Goal: Find contact information: Find contact information

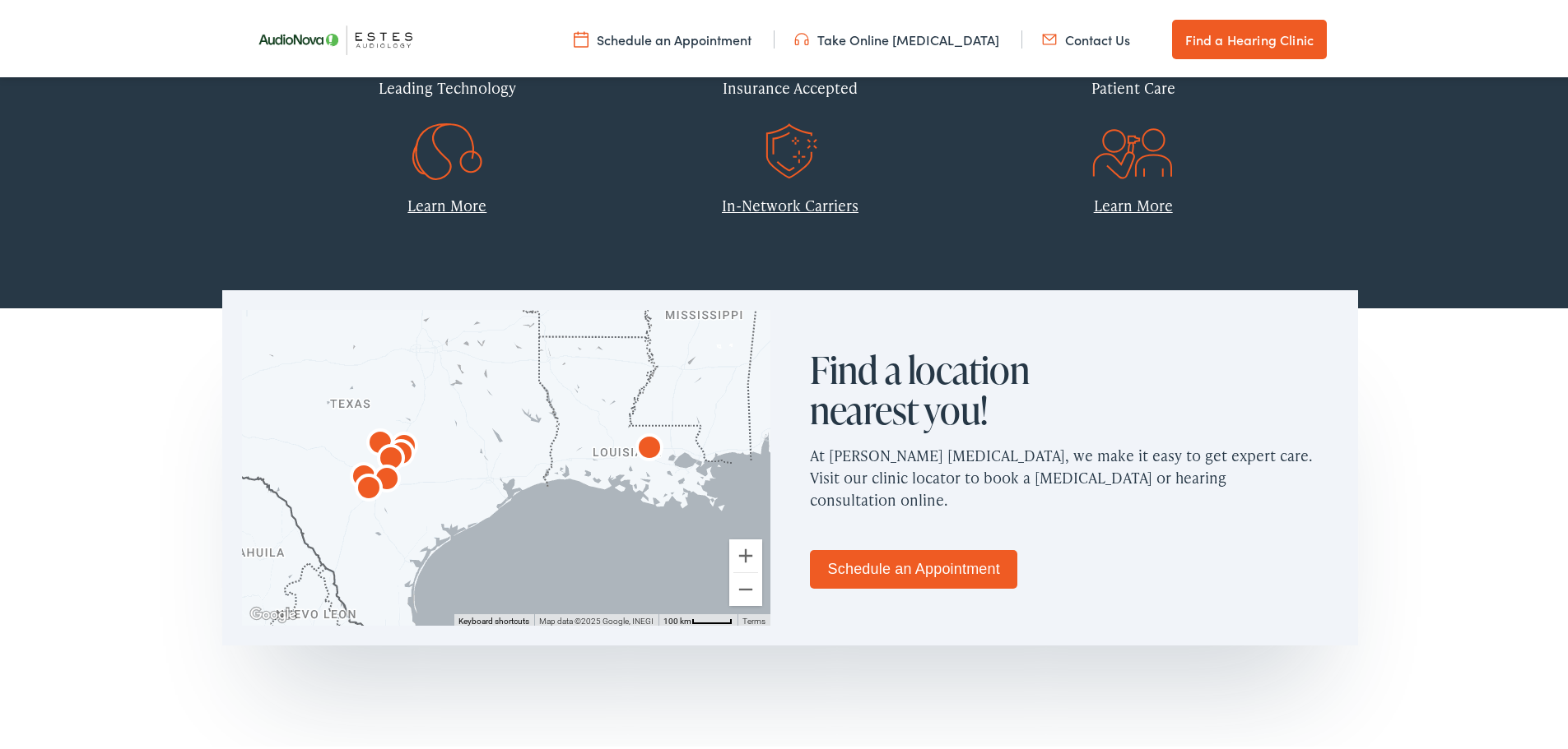
scroll to position [822, 0]
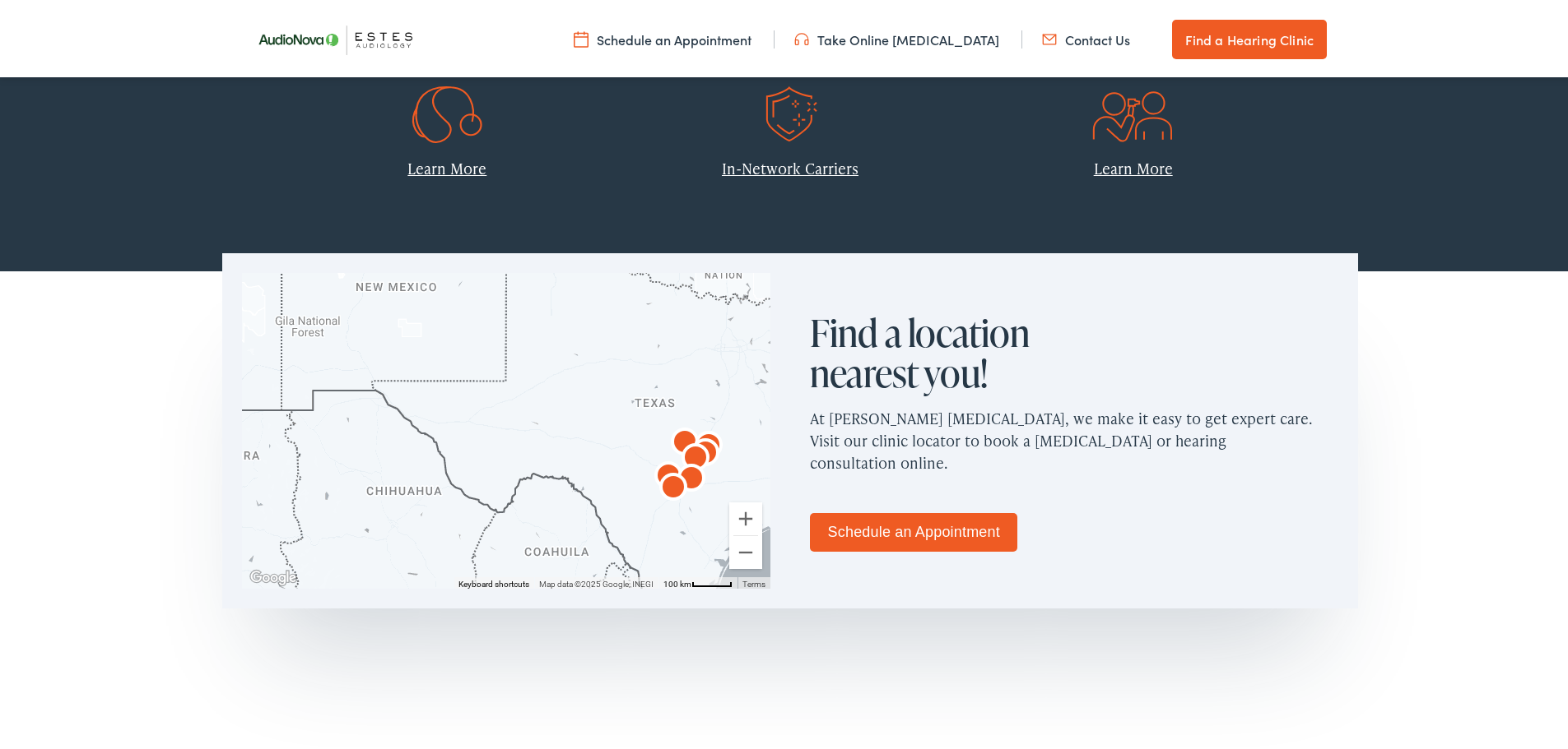
drag, startPoint x: 427, startPoint y: 452, endPoint x: 707, endPoint y: 485, distance: 281.9
click at [714, 486] on div at bounding box center [506, 428] width 528 height 316
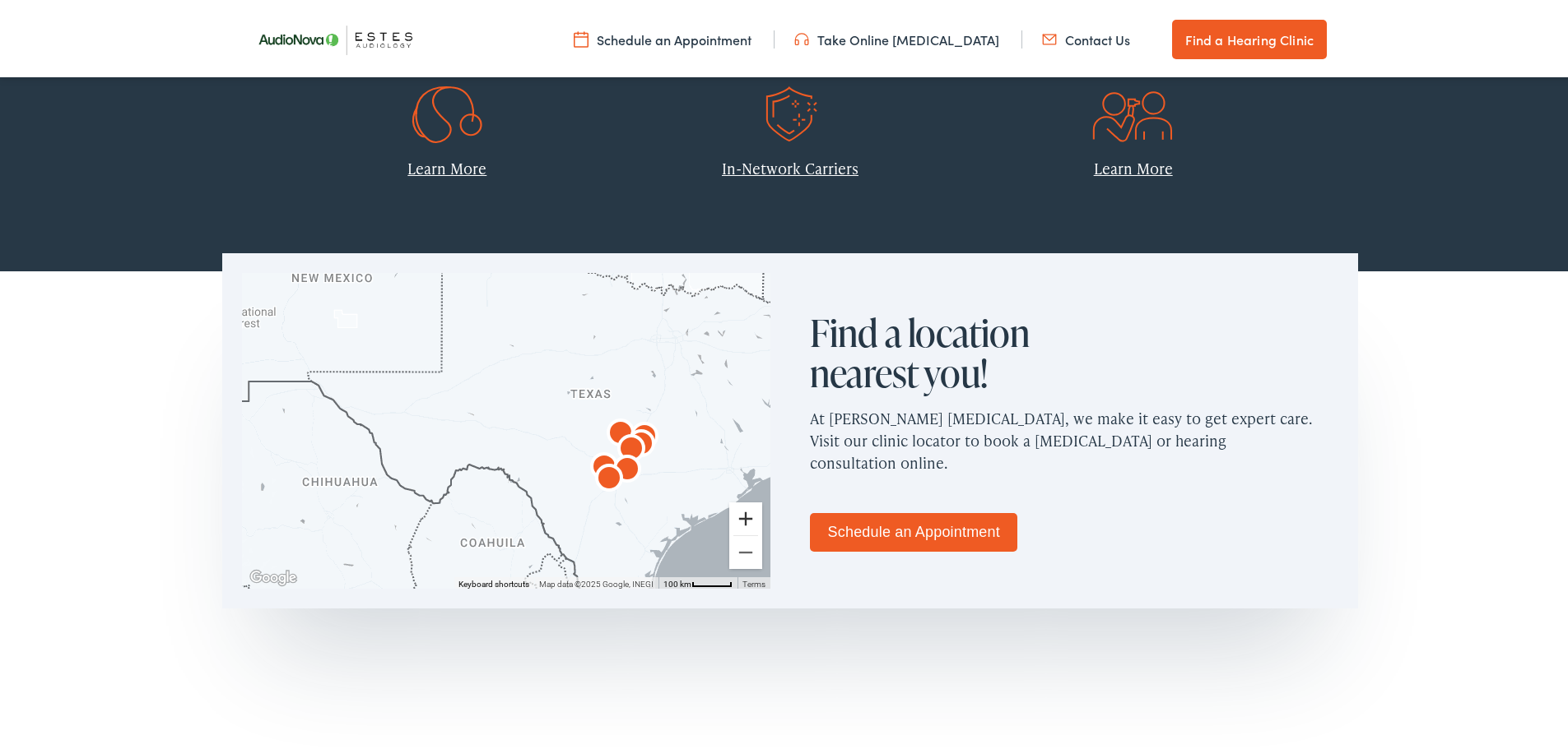
click at [743, 510] on button "Zoom in" at bounding box center [746, 516] width 33 height 33
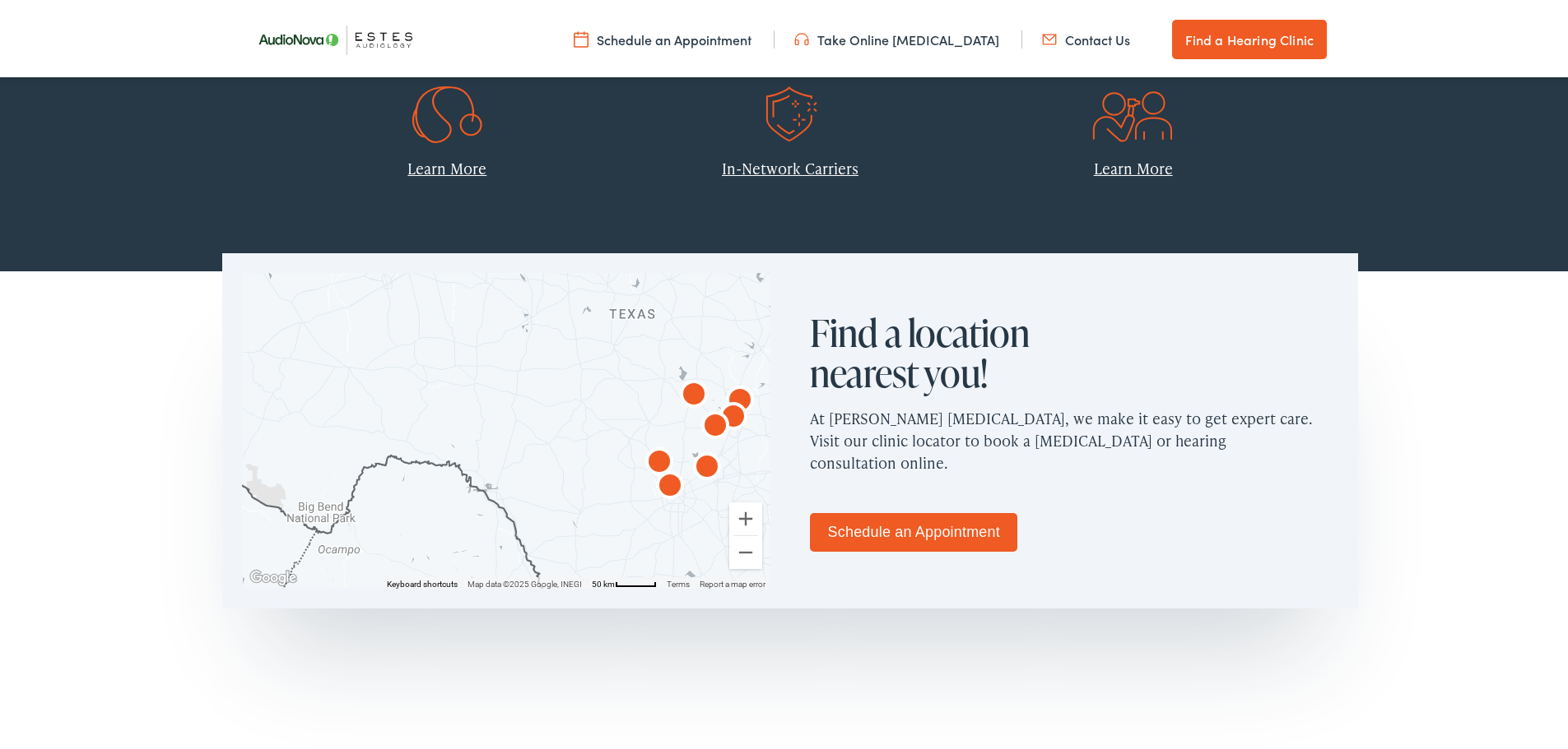
drag, startPoint x: 649, startPoint y: 454, endPoint x: 597, endPoint y: 403, distance: 72.8
click at [597, 403] on div at bounding box center [506, 428] width 528 height 316
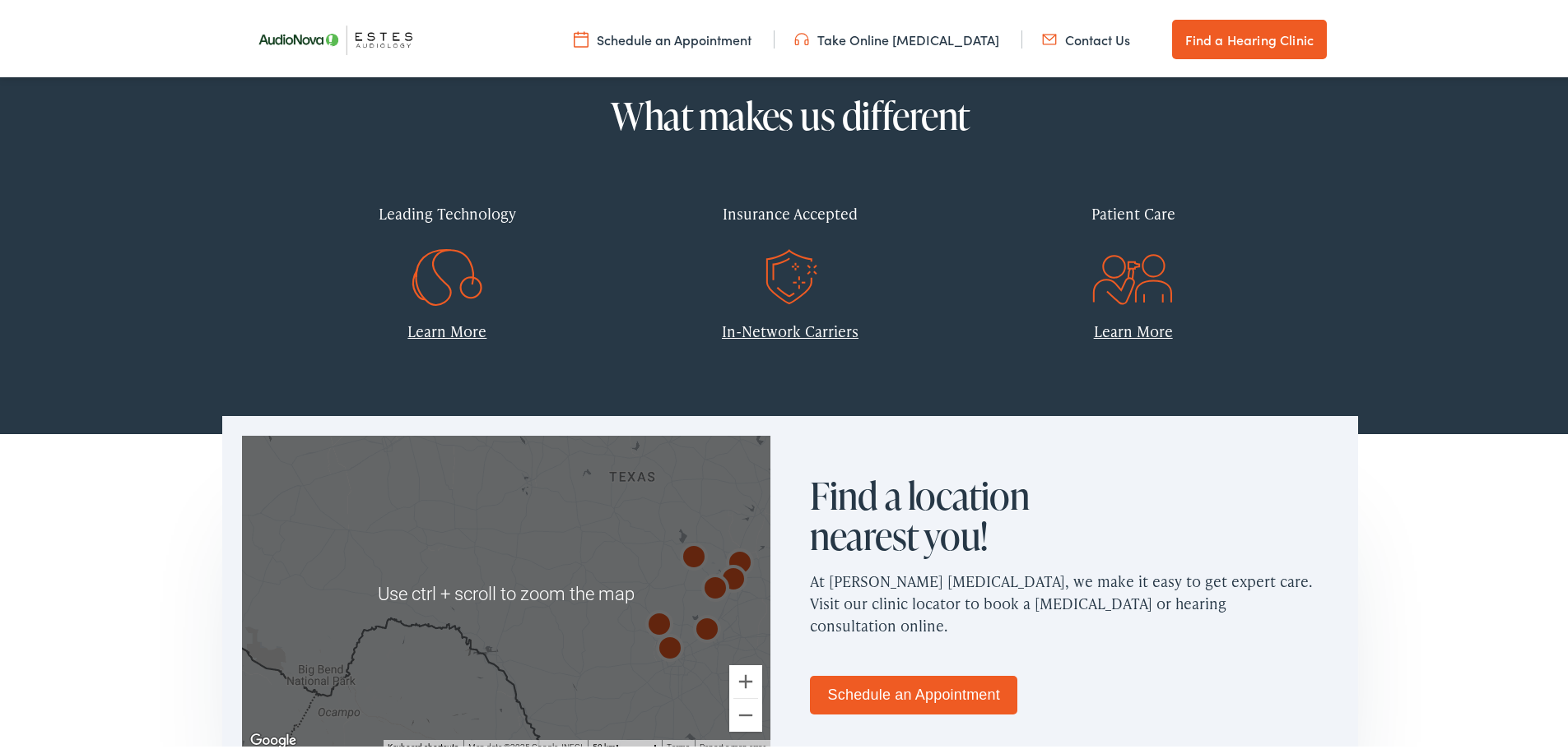
scroll to position [658, 0]
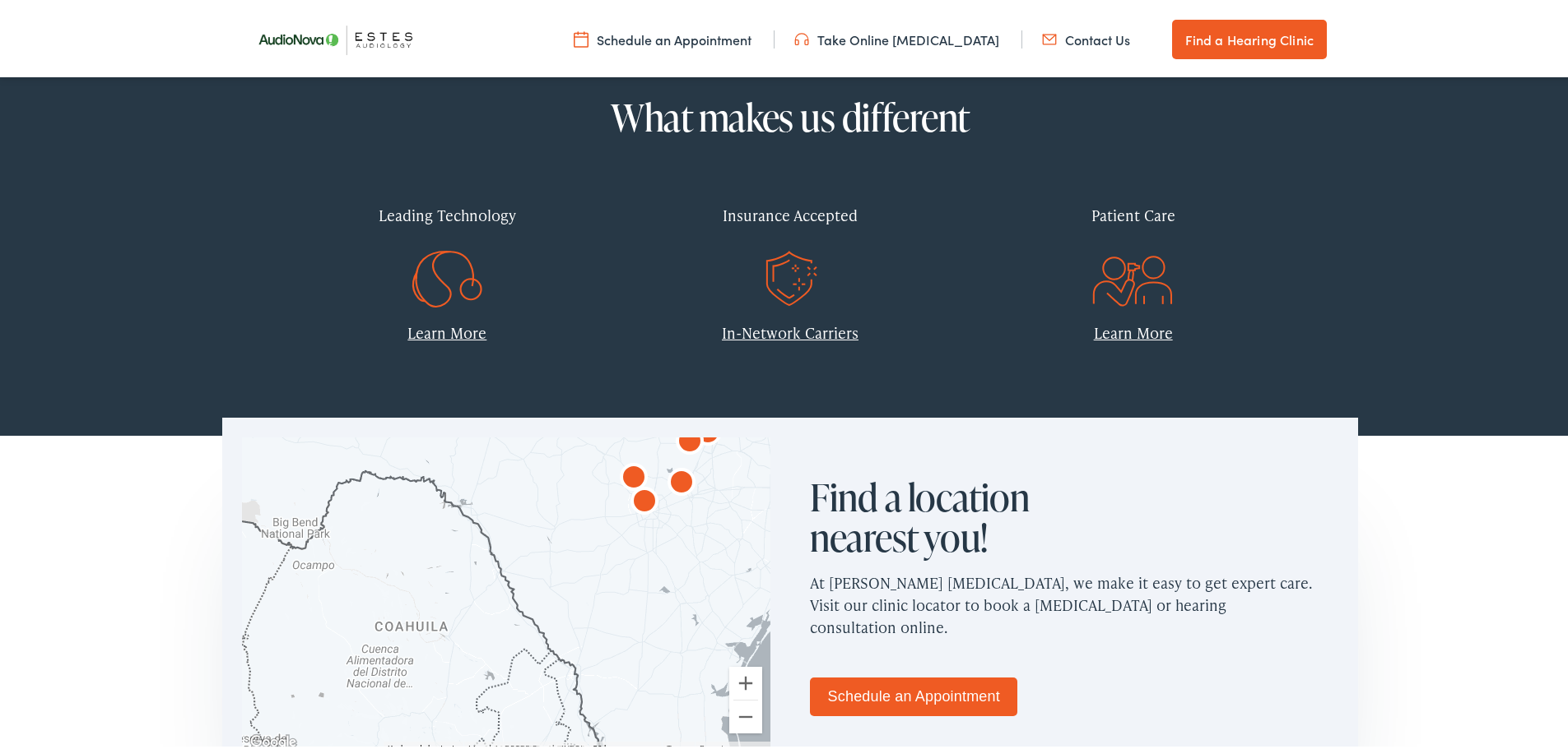
drag, startPoint x: 615, startPoint y: 547, endPoint x: 545, endPoint y: 486, distance: 92.8
click at [584, 431] on div "← Move left → Move right ↑ Move up ↓ Move down + Zoom in - Zoom out Home Jump l…" at bounding box center [790, 608] width 1580 height 355
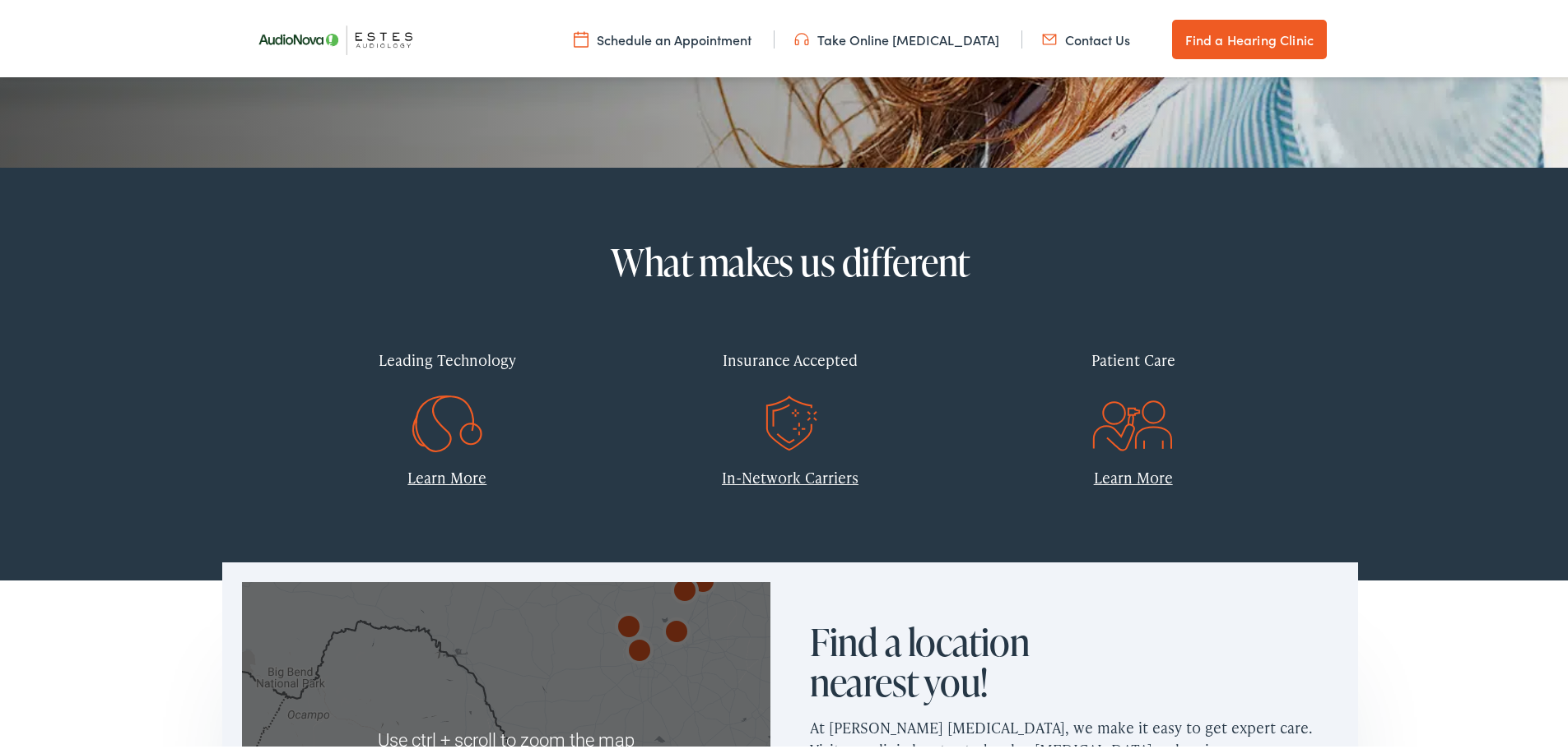
scroll to position [493, 0]
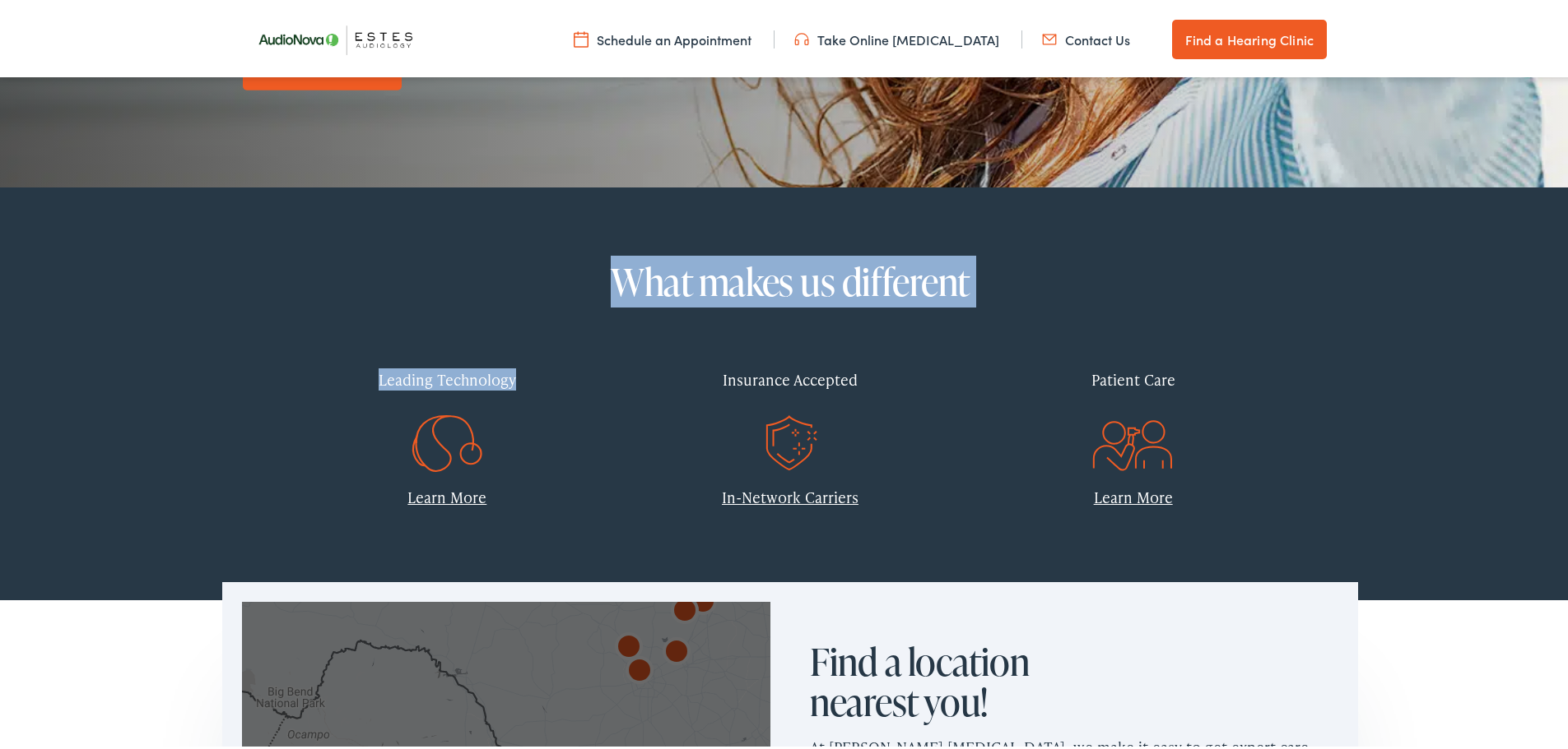
drag, startPoint x: 611, startPoint y: 472, endPoint x: 601, endPoint y: 285, distance: 187.3
click at [601, 285] on div "What makes us different Leading Technology Learn More Insurance Accepted .st0{f…" at bounding box center [790, 395] width 1136 height 404
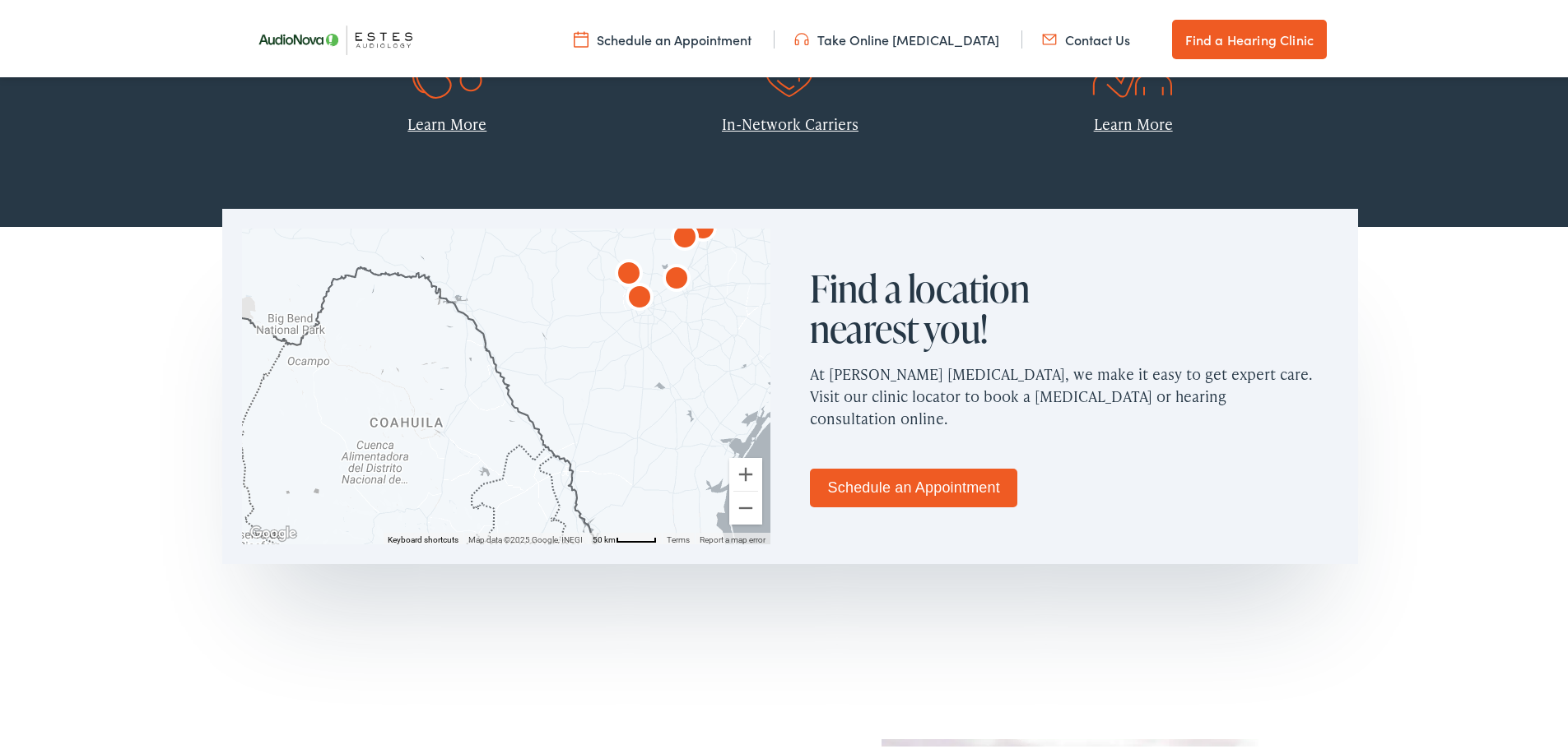
scroll to position [905, 0]
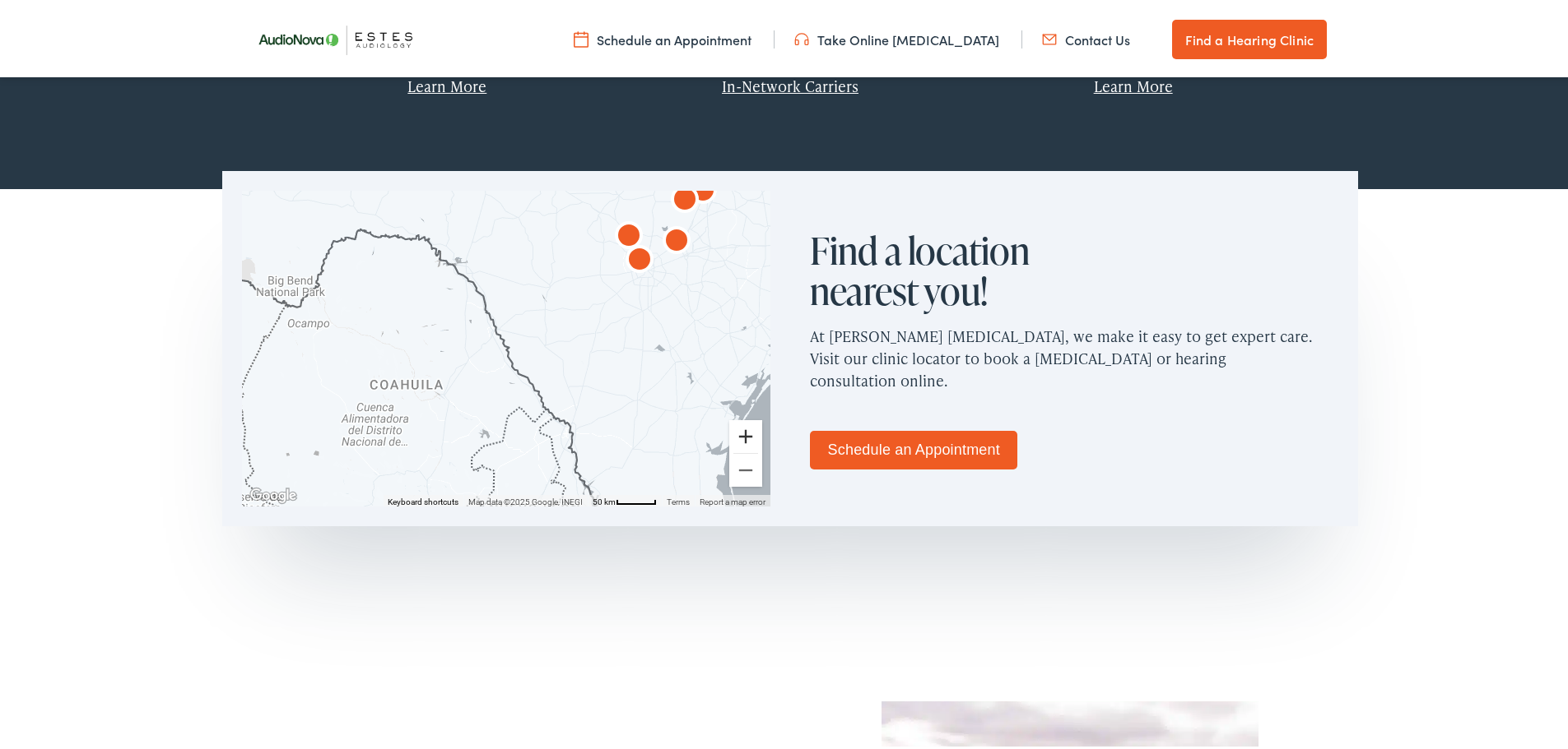
click at [741, 434] on button "Zoom in" at bounding box center [746, 434] width 33 height 33
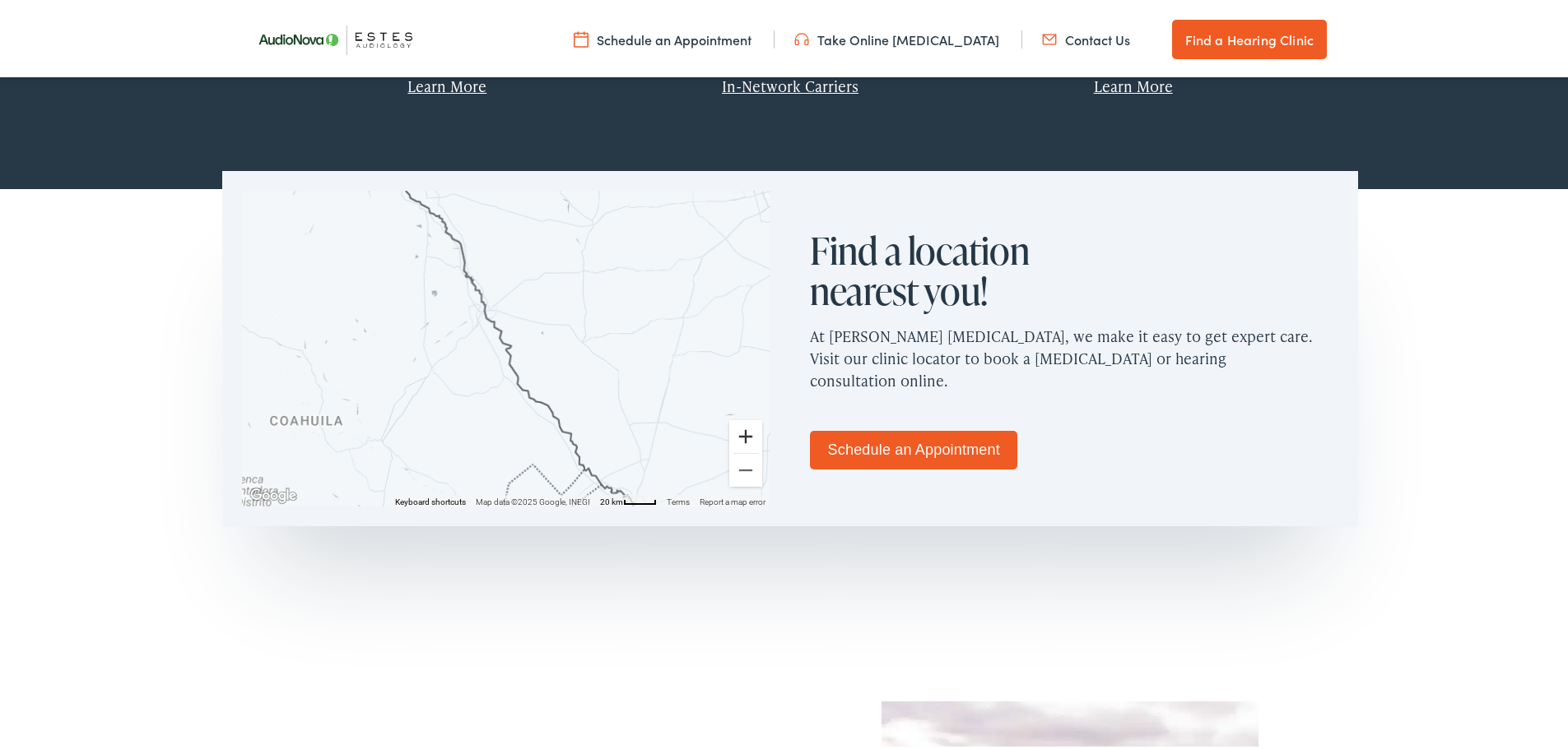
click at [741, 434] on button "Zoom in" at bounding box center [746, 434] width 33 height 33
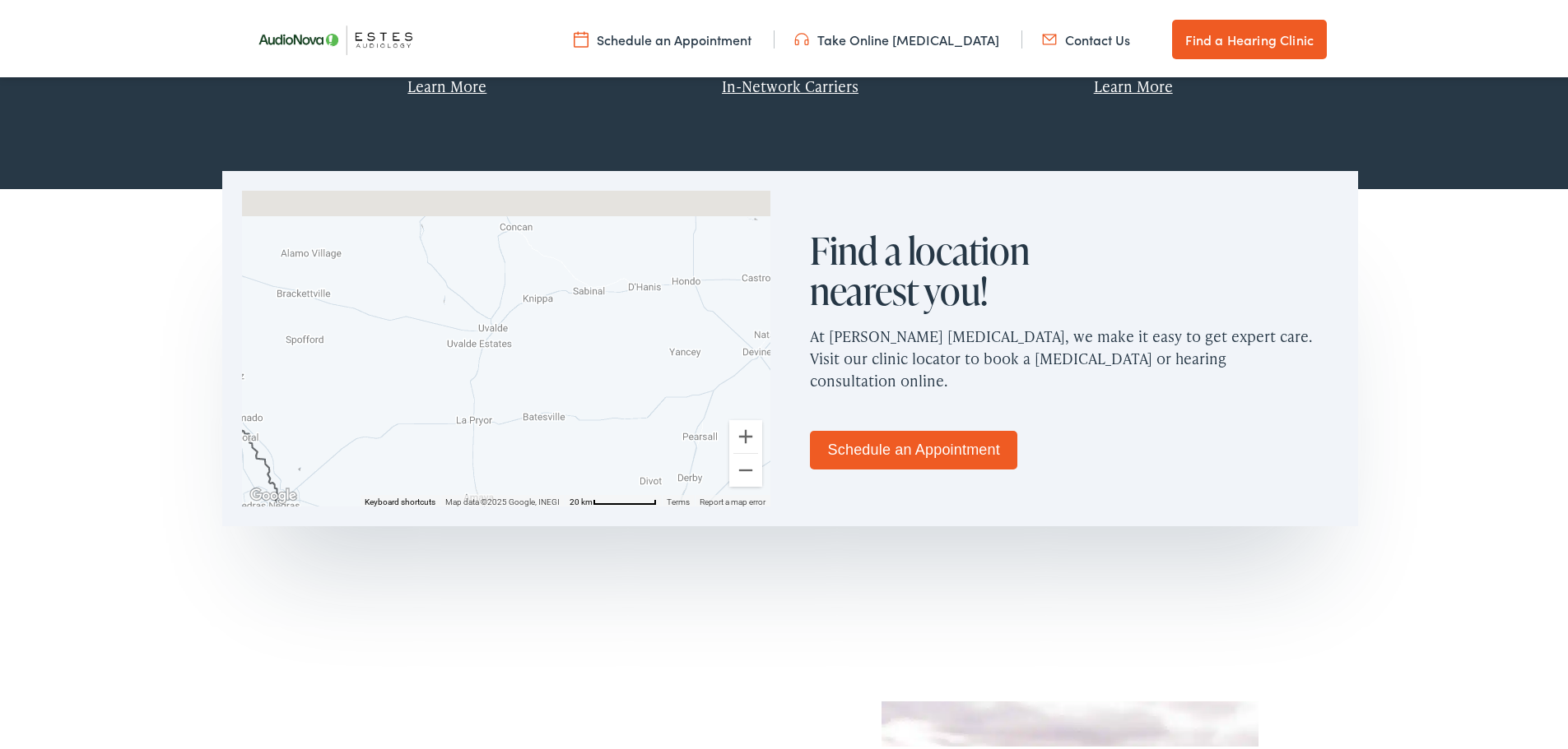
drag, startPoint x: 687, startPoint y: 220, endPoint x: 477, endPoint y: 465, distance: 322.7
click at [477, 465] on div at bounding box center [506, 346] width 528 height 316
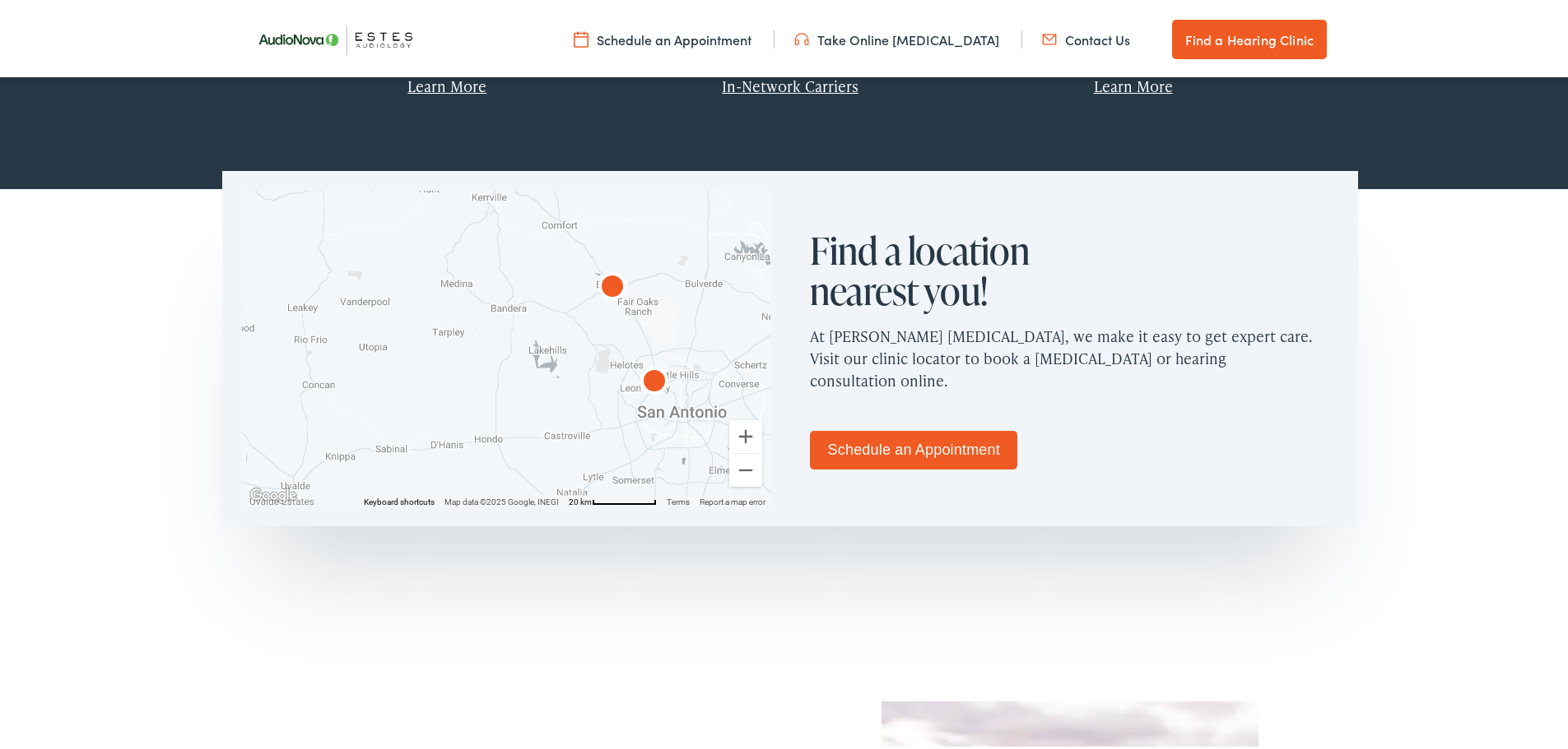
drag, startPoint x: 568, startPoint y: 399, endPoint x: 524, endPoint y: 440, distance: 60.1
click at [524, 440] on div at bounding box center [506, 346] width 528 height 316
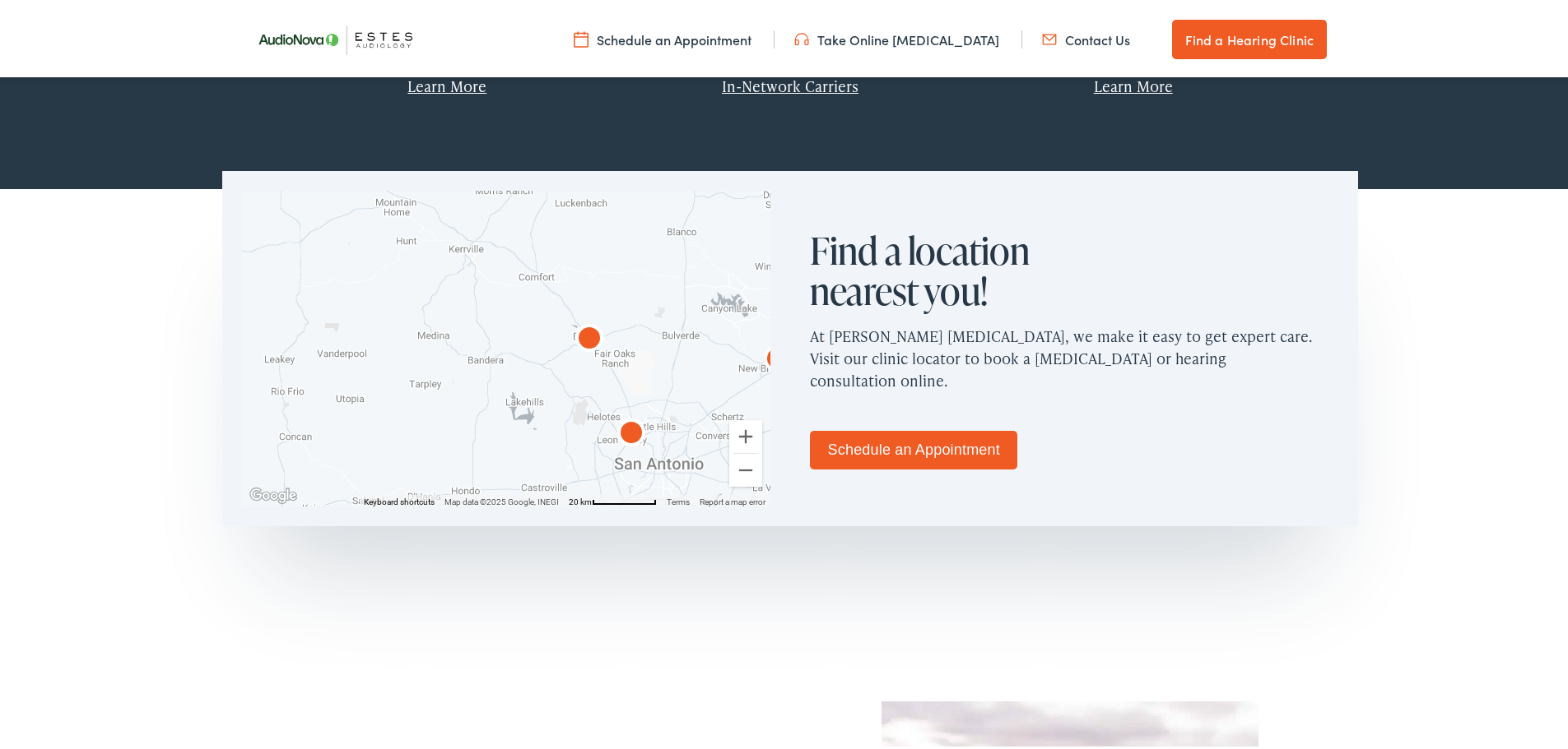
click at [683, 353] on div at bounding box center [506, 346] width 528 height 316
click at [742, 435] on button "Zoom in" at bounding box center [746, 434] width 33 height 33
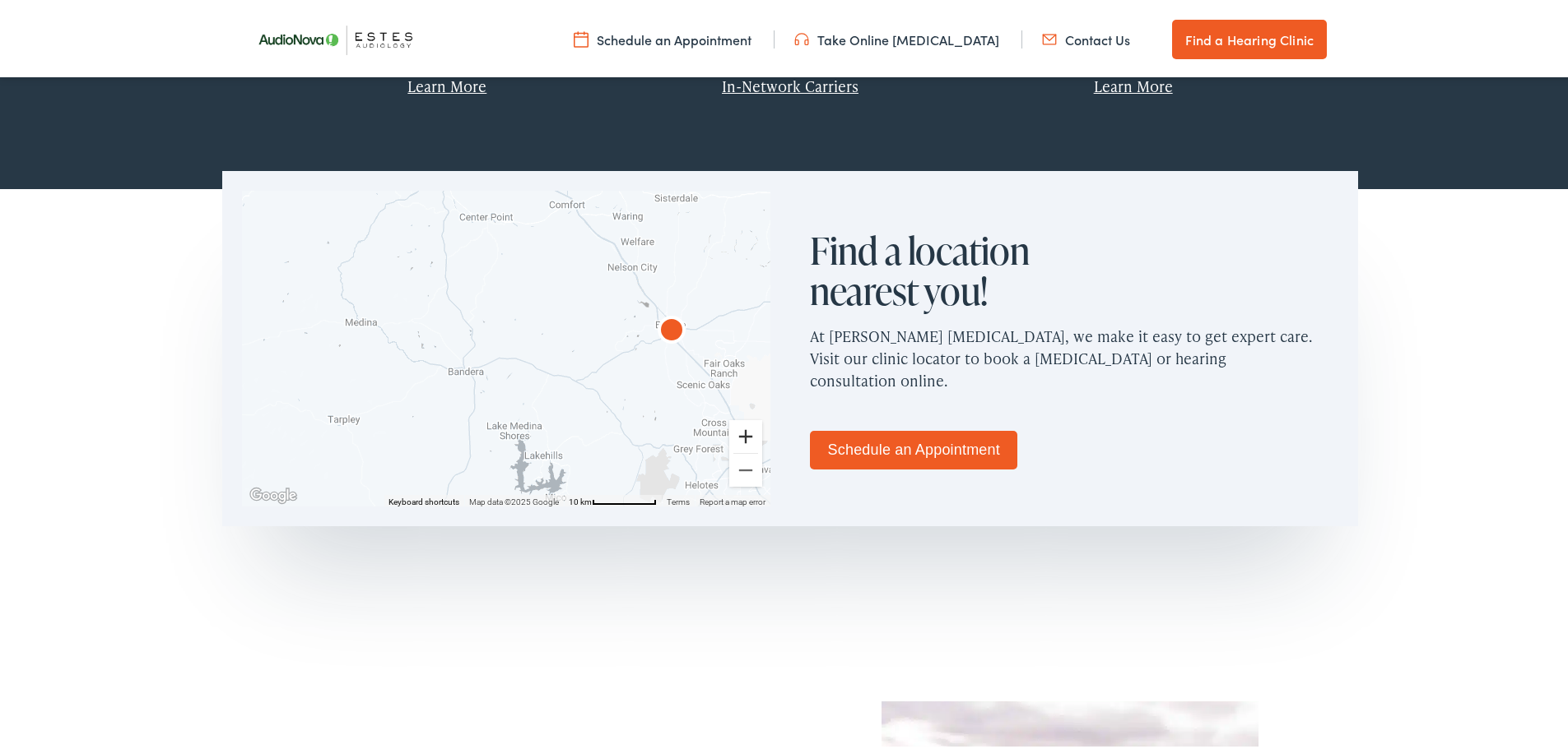
click at [742, 435] on button "Zoom in" at bounding box center [746, 434] width 33 height 33
drag, startPoint x: 687, startPoint y: 358, endPoint x: 406, endPoint y: 369, distance: 281.2
click at [406, 369] on div at bounding box center [506, 346] width 528 height 316
drag, startPoint x: 593, startPoint y: 321, endPoint x: 607, endPoint y: 422, distance: 102.0
click at [607, 422] on div at bounding box center [506, 346] width 528 height 316
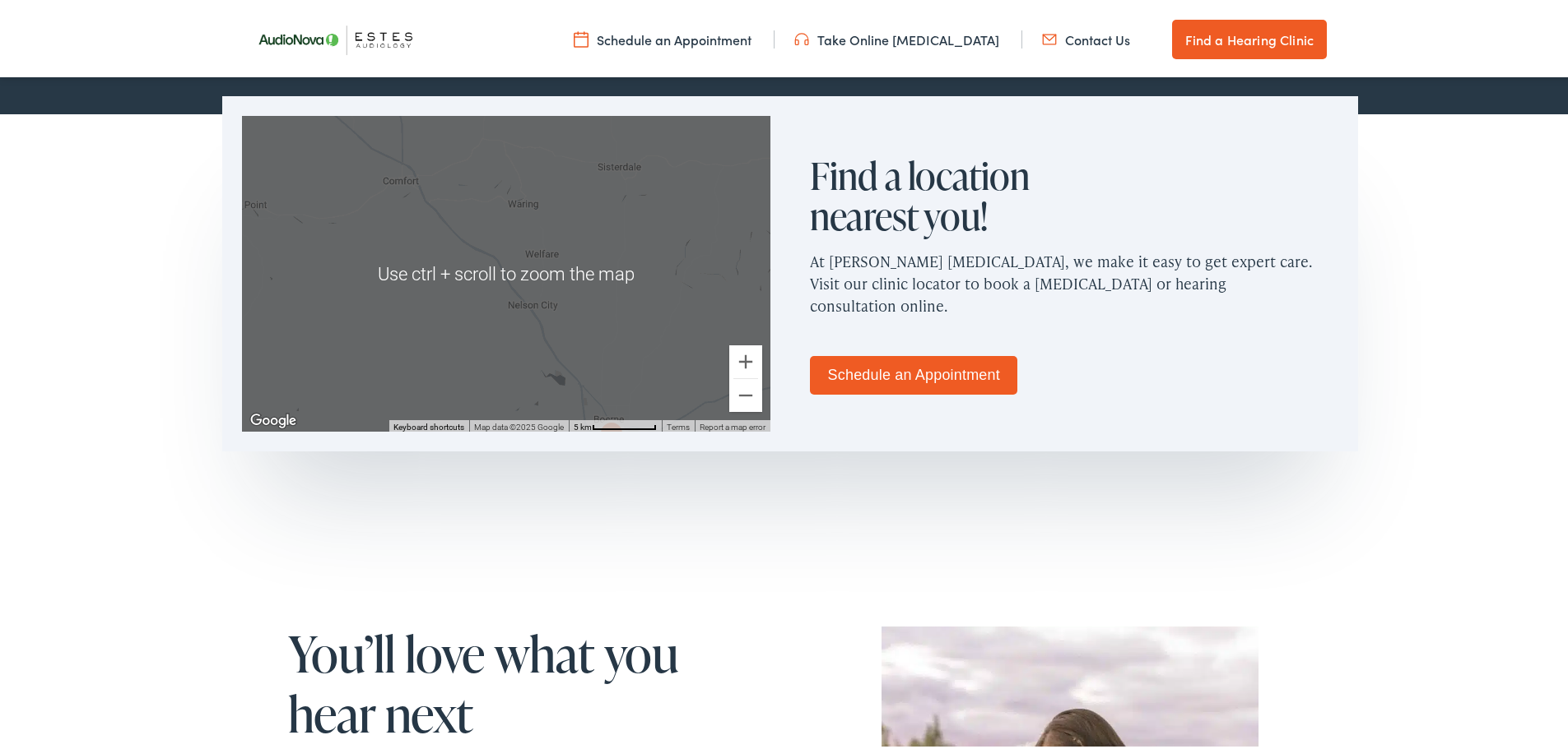
scroll to position [1070, 0]
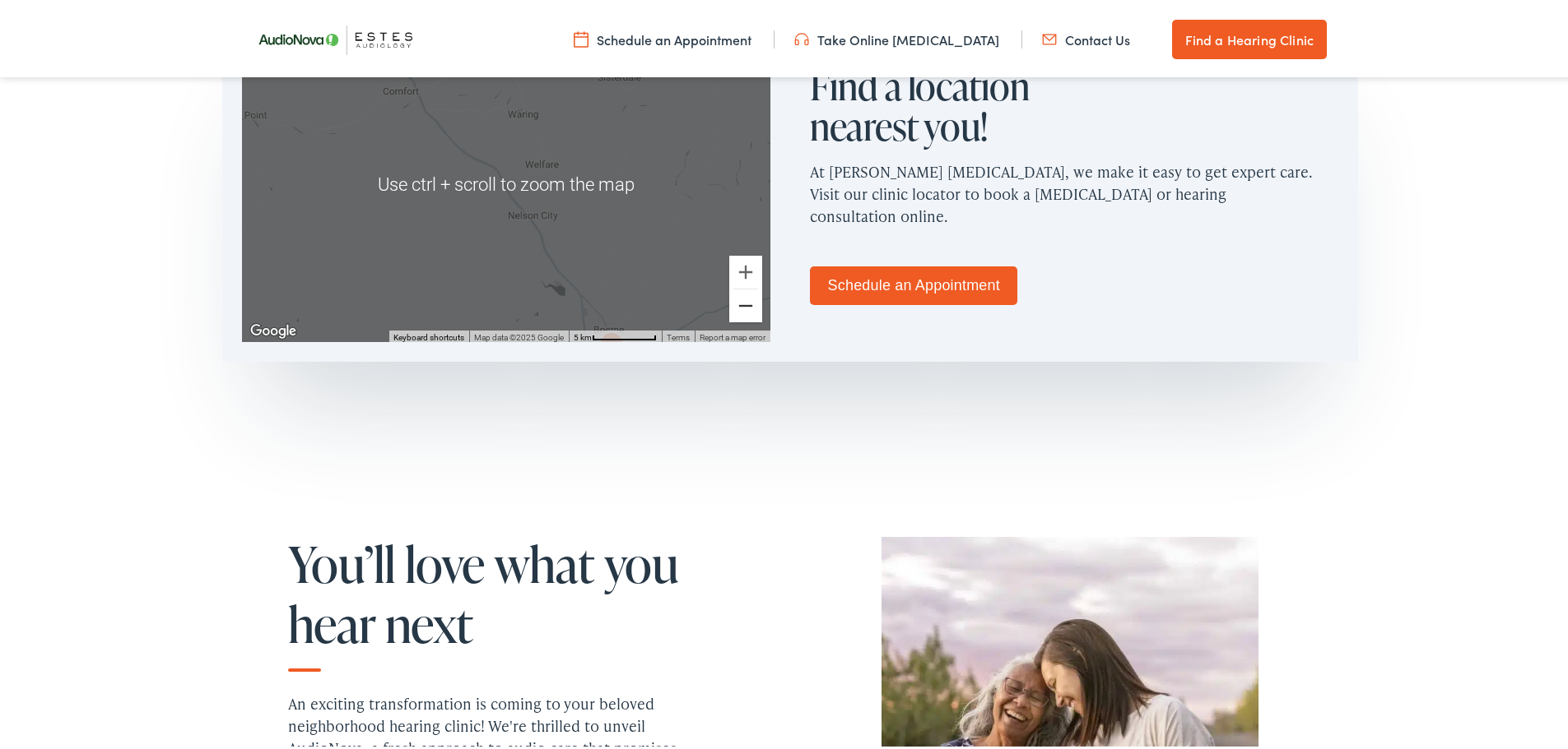
click at [746, 302] on button "Zoom out" at bounding box center [746, 302] width 33 height 33
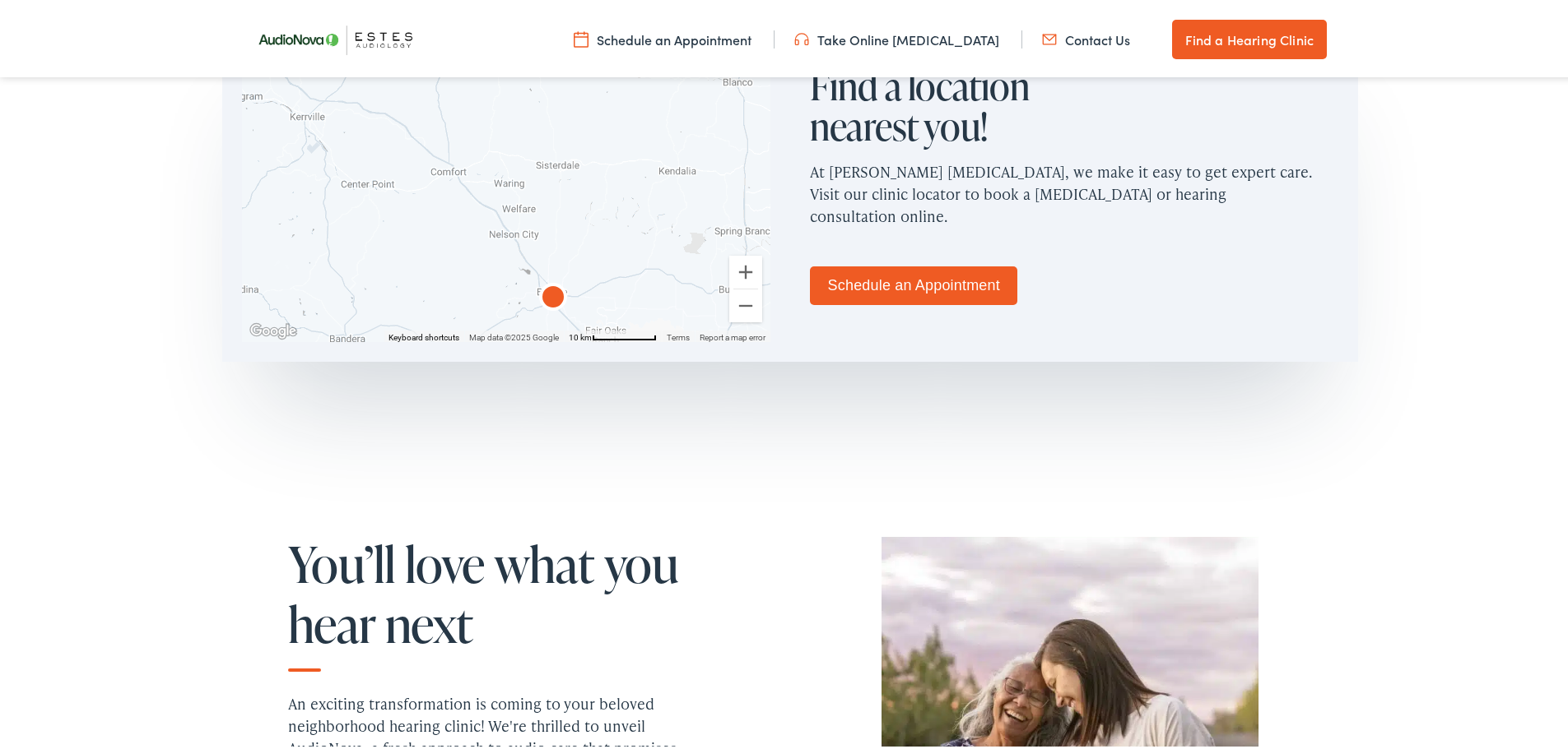
drag, startPoint x: 628, startPoint y: 194, endPoint x: 623, endPoint y: 228, distance: 34.4
click at [623, 228] on div at bounding box center [506, 181] width 528 height 316
click at [743, 303] on button "Zoom out" at bounding box center [746, 302] width 33 height 33
drag, startPoint x: 566, startPoint y: 198, endPoint x: 589, endPoint y: 310, distance: 114.3
click at [589, 310] on div at bounding box center [506, 181] width 528 height 316
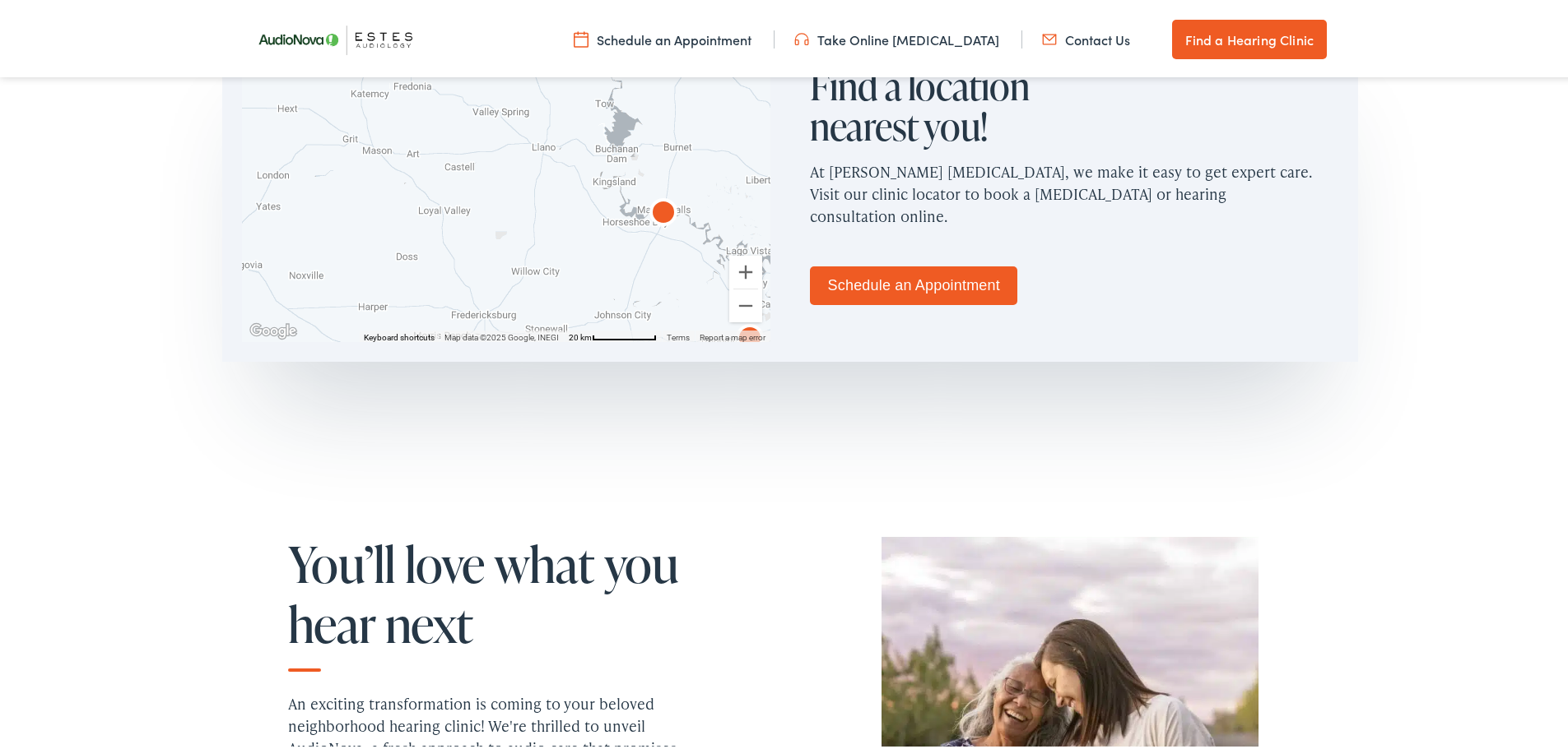
drag, startPoint x: 581, startPoint y: 199, endPoint x: 567, endPoint y: 289, distance: 91.1
click at [567, 289] on div at bounding box center [506, 181] width 528 height 316
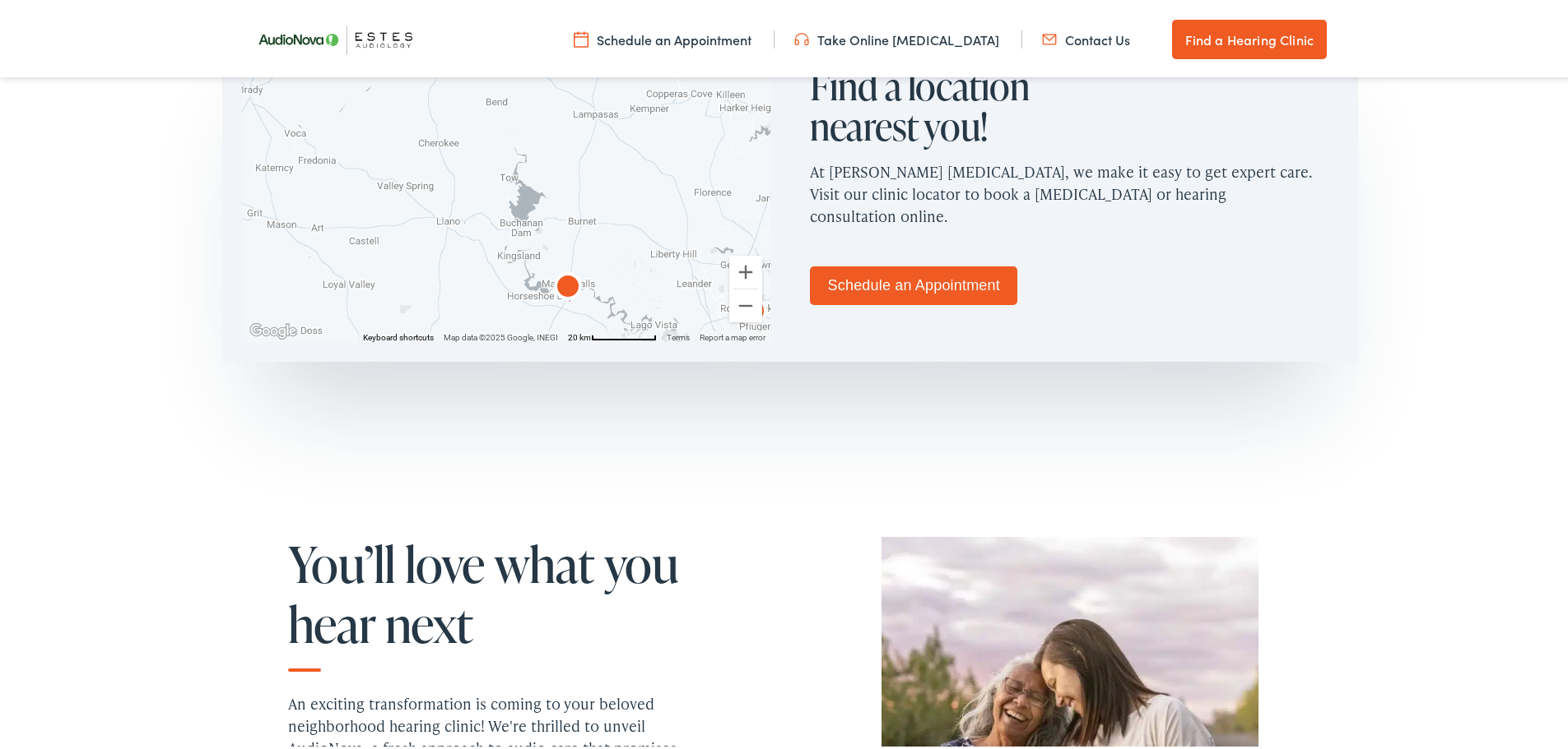
drag, startPoint x: 599, startPoint y: 270, endPoint x: 504, endPoint y: 340, distance: 118.0
click at [504, 340] on div "← Move left → Move right ↑ Move up ↓ Move down + Zoom in - Zoom out Home Jump l…" at bounding box center [506, 181] width 568 height 355
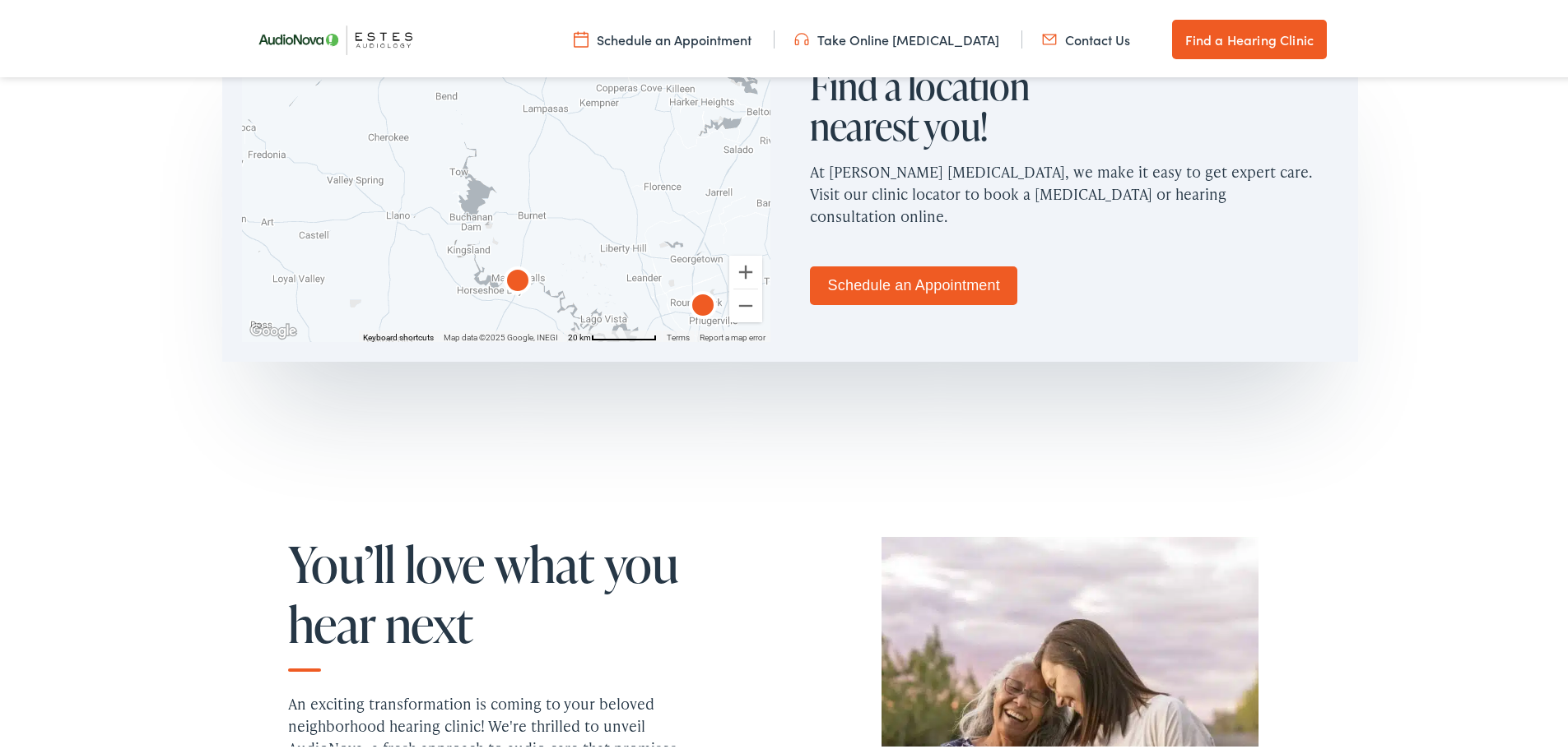
drag, startPoint x: 573, startPoint y: 177, endPoint x: 548, endPoint y: 136, distance: 48.0
click at [548, 136] on div at bounding box center [506, 181] width 528 height 316
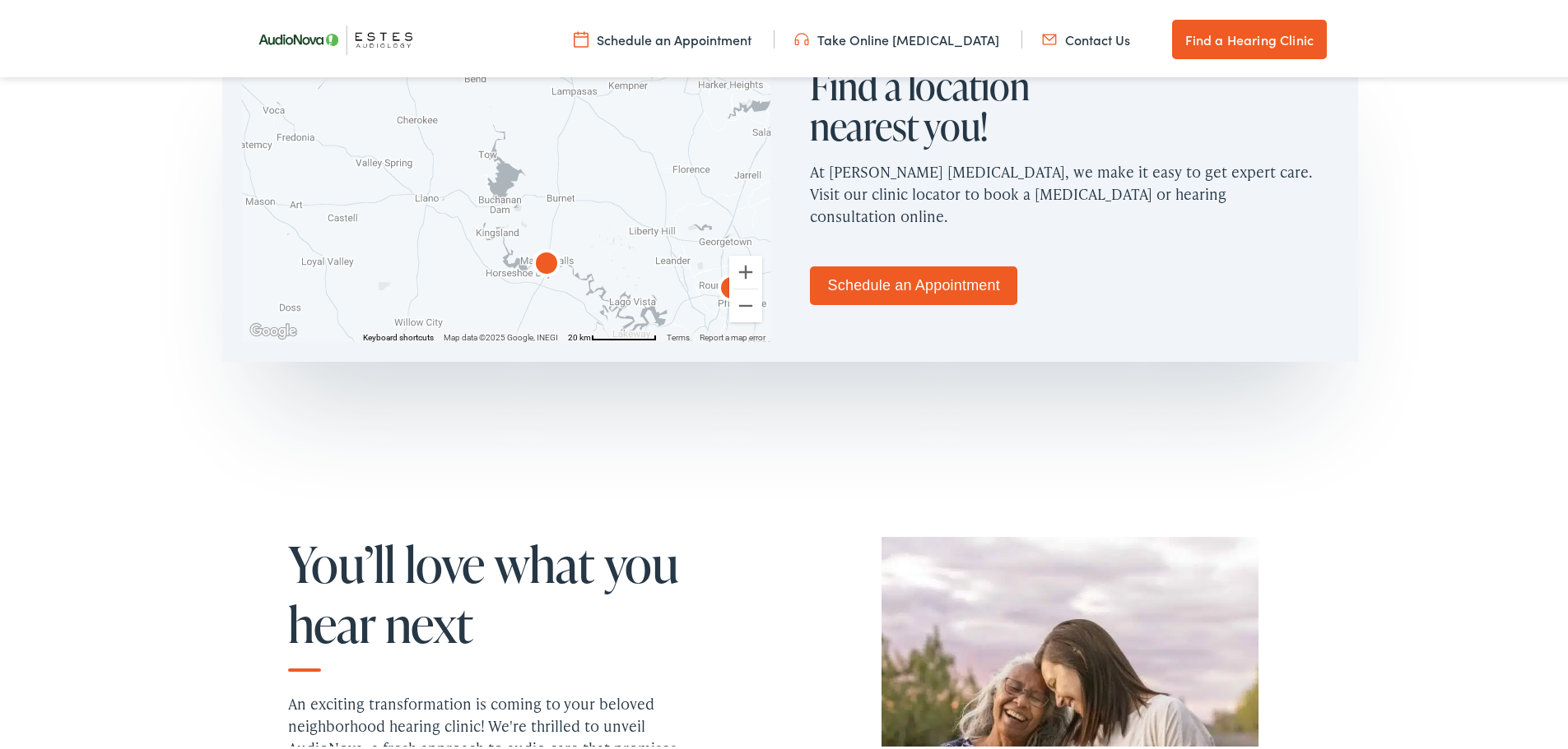
click at [543, 258] on img "AudioNova" at bounding box center [546, 263] width 40 height 40
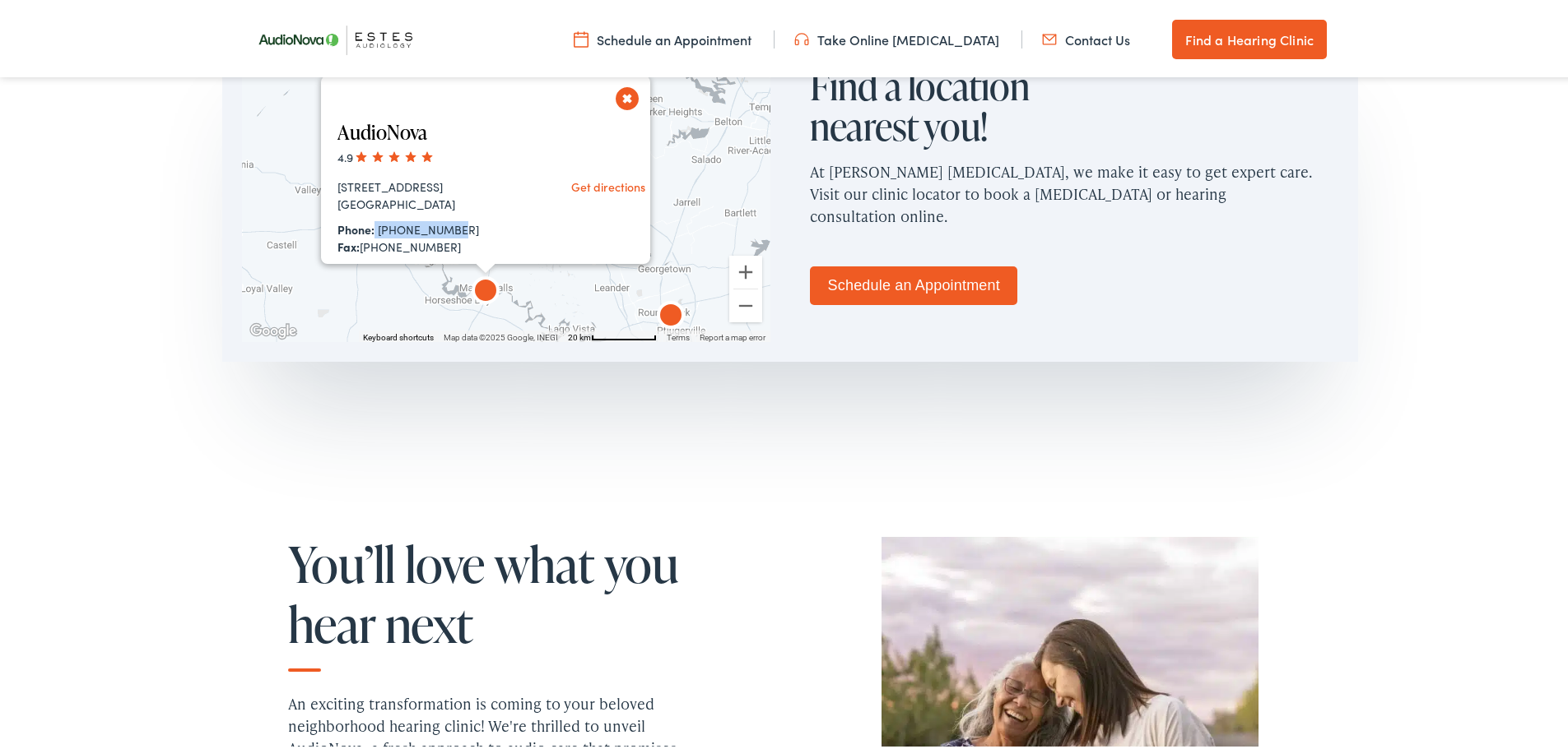
drag, startPoint x: 443, startPoint y: 228, endPoint x: 364, endPoint y: 269, distance: 89.0
click at [370, 232] on div "Phone: [PHONE_NUMBER]" at bounding box center [430, 226] width 187 height 17
copy link "[PHONE_NUMBER]"
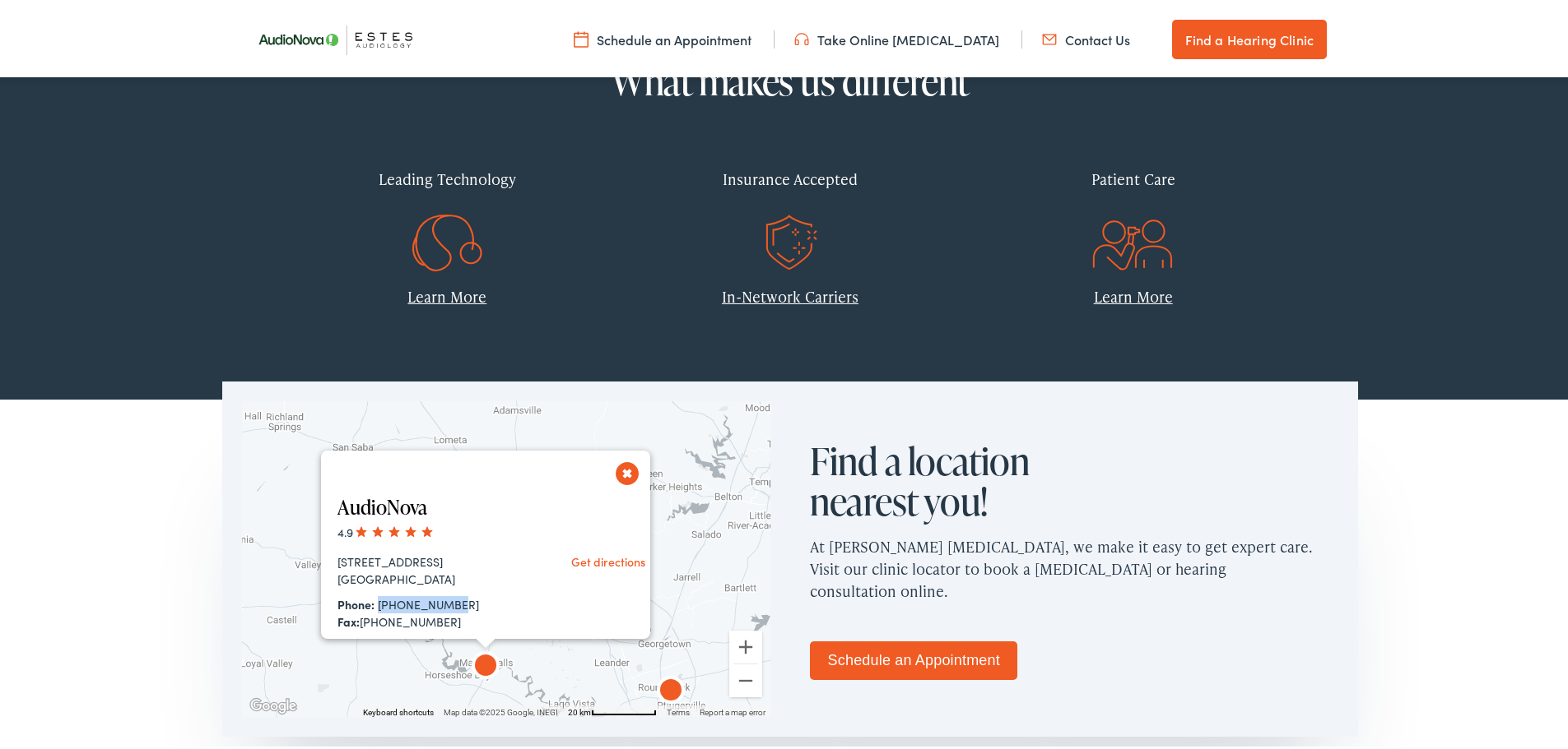
scroll to position [658, 0]
